Goal: Register for event/course

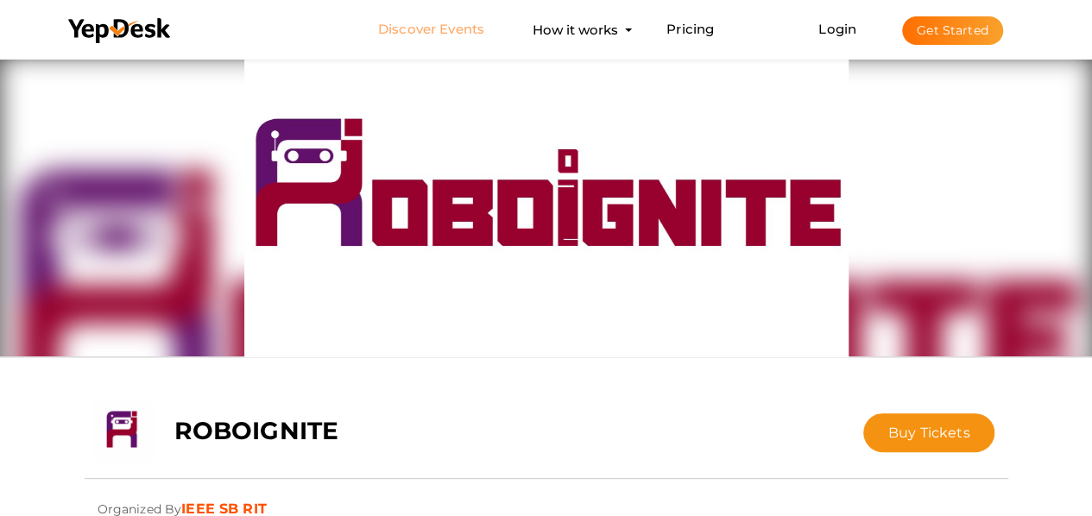
click at [427, 28] on link "Discover Events" at bounding box center [431, 30] width 106 height 32
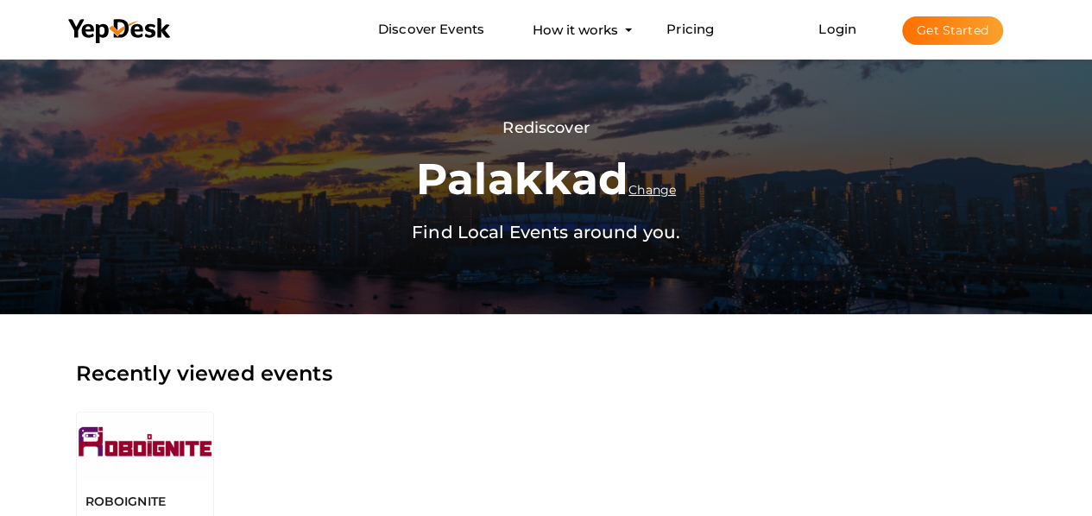
click at [655, 189] on span "Change" at bounding box center [652, 190] width 47 height 16
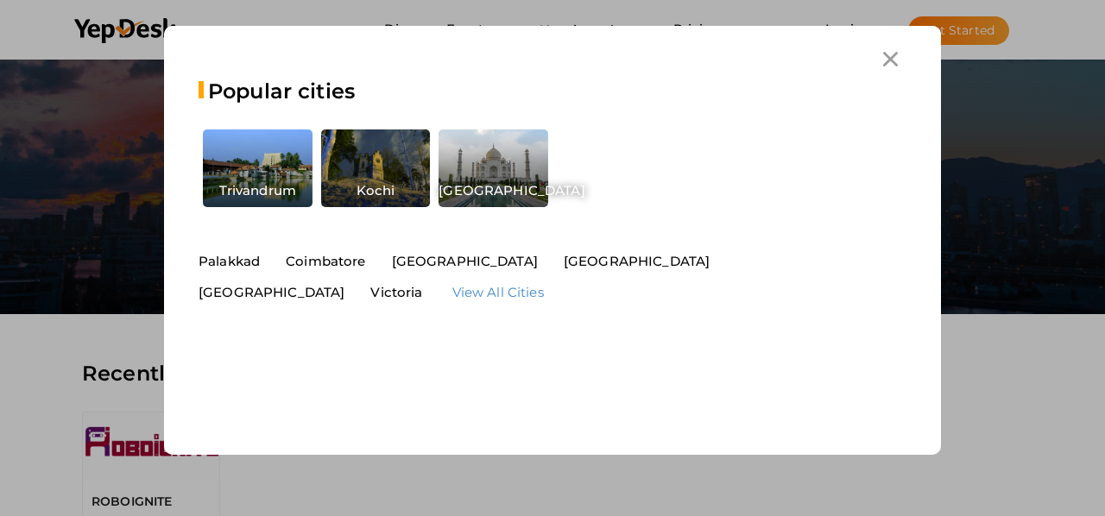
click at [401, 168] on div "Kochi" at bounding box center [376, 165] width 110 height 70
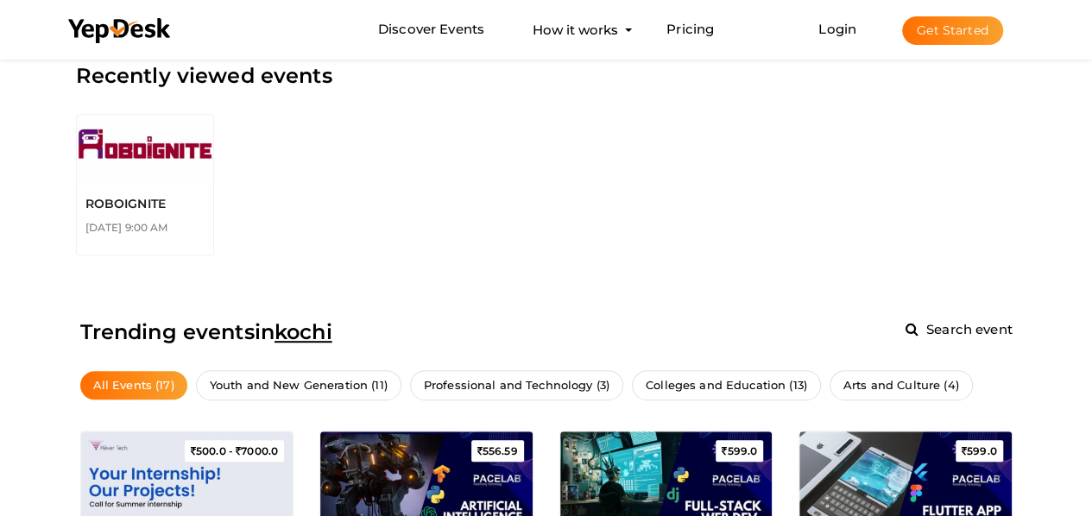
scroll to position [301, 0]
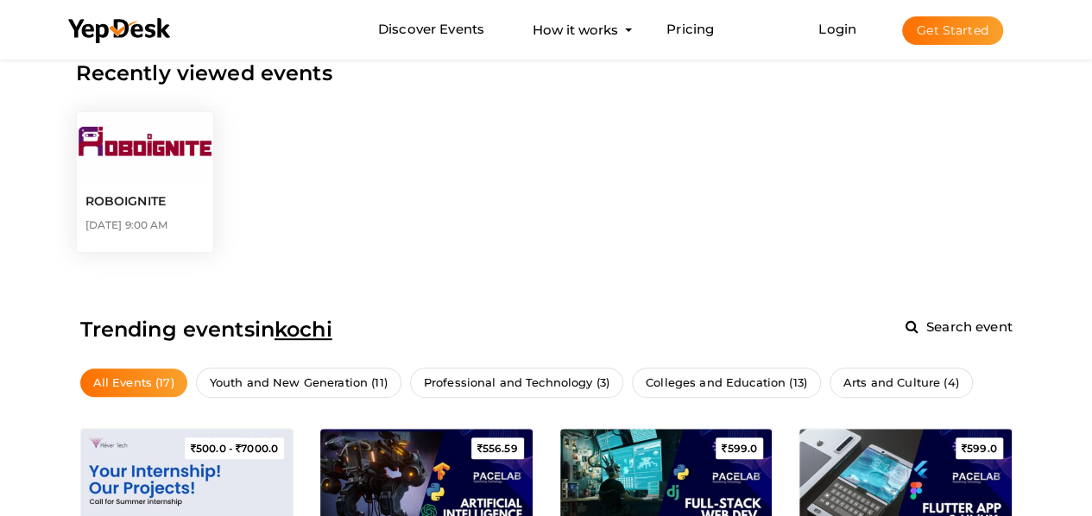
click at [149, 214] on div "ROBOIGNITE [DATE] 9:00 AM" at bounding box center [145, 216] width 136 height 71
click at [214, 142] on div "ROBOIGNITE [DATE] 9:00 AM" at bounding box center [144, 182] width 155 height 158
click at [168, 150] on img at bounding box center [145, 146] width 136 height 69
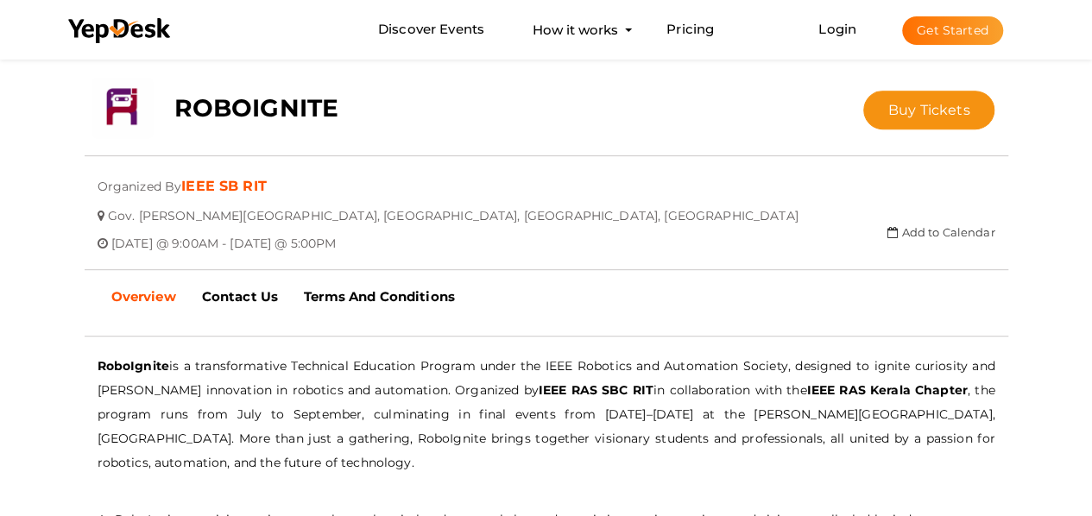
scroll to position [337, 0]
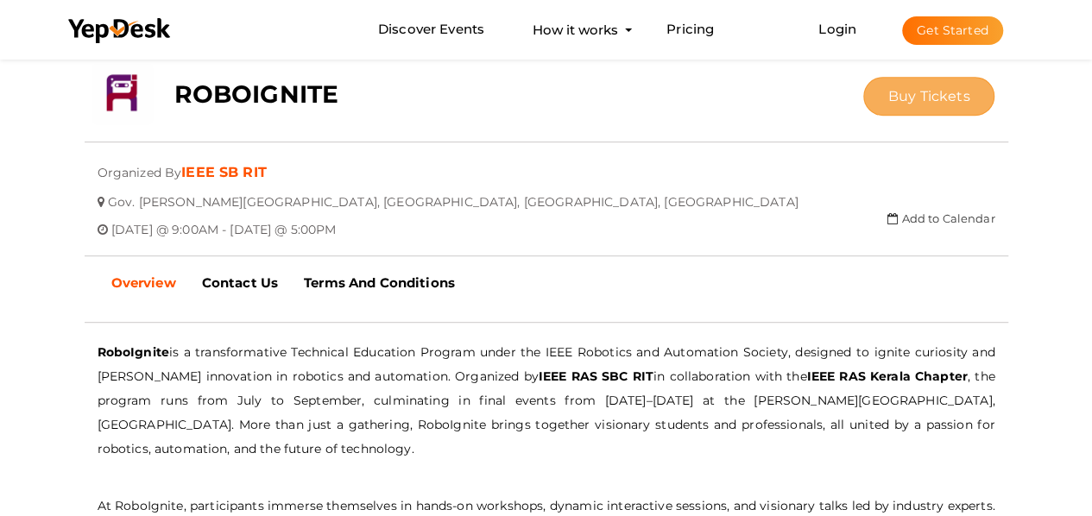
click at [948, 85] on button "Buy Tickets" at bounding box center [930, 96] width 132 height 39
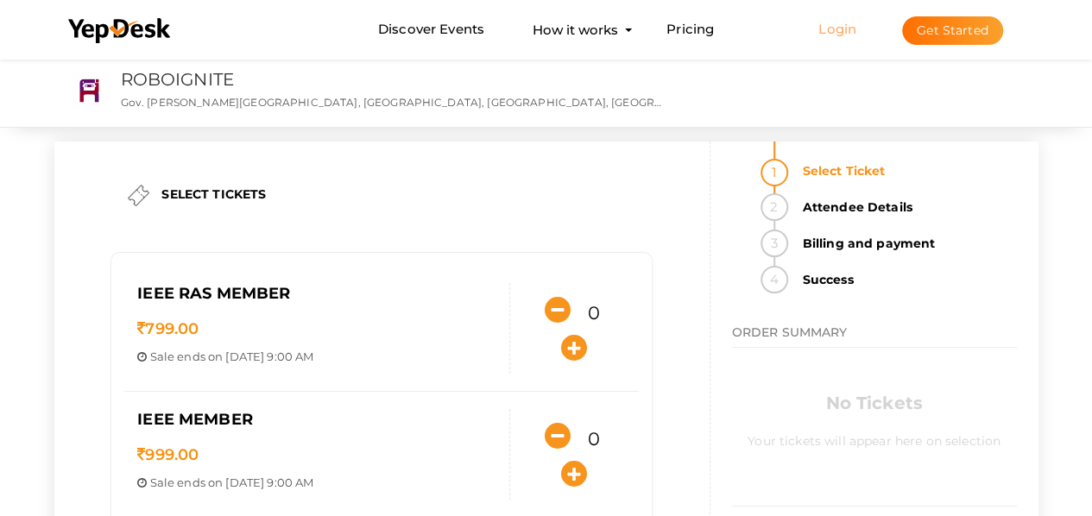
click at [832, 34] on link "Login" at bounding box center [838, 29] width 38 height 16
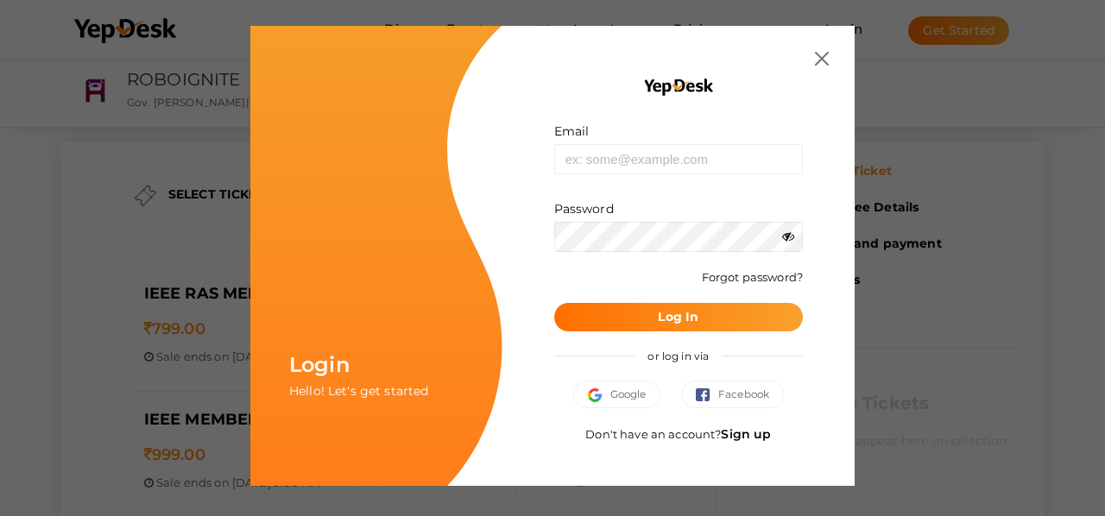
click at [826, 60] on img at bounding box center [822, 59] width 14 height 14
